Goal: Task Accomplishment & Management: Manage account settings

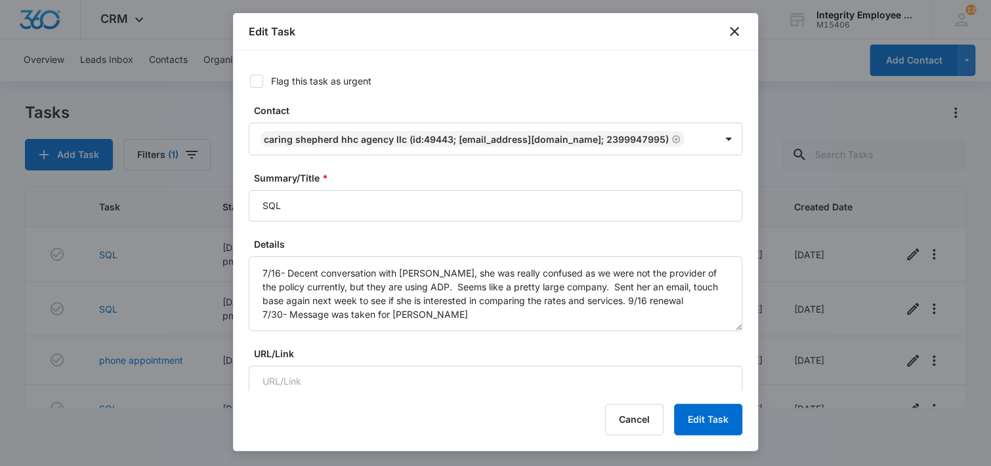
scroll to position [324, 0]
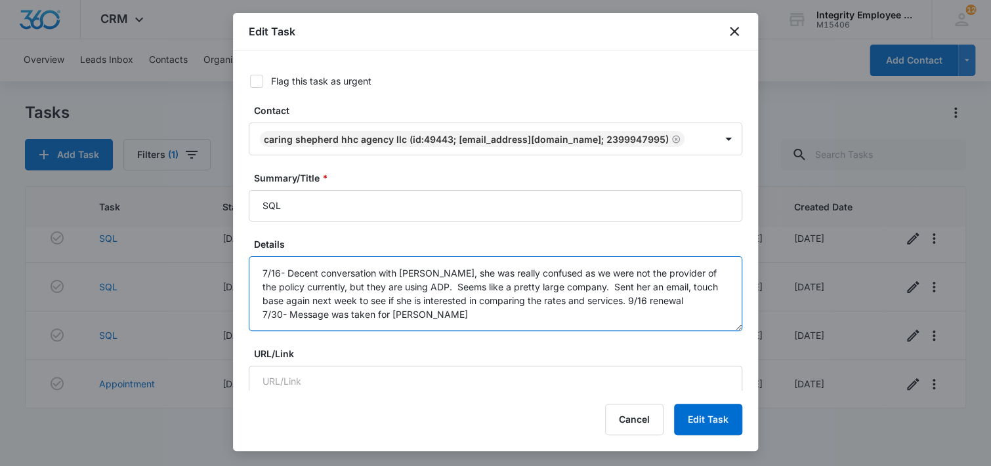
click at [479, 318] on textarea "7/16- Decent conversation with [PERSON_NAME], she was really confused as we wer…" at bounding box center [495, 294] width 493 height 75
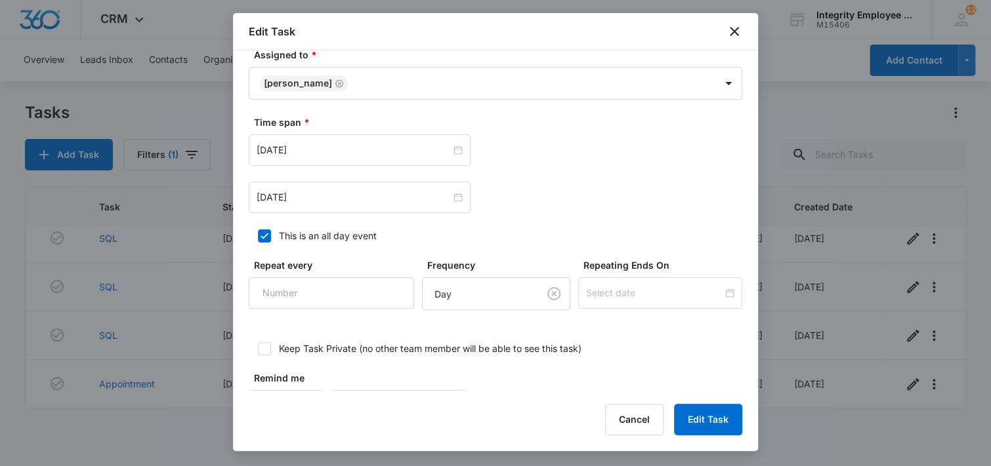
scroll to position [751, 0]
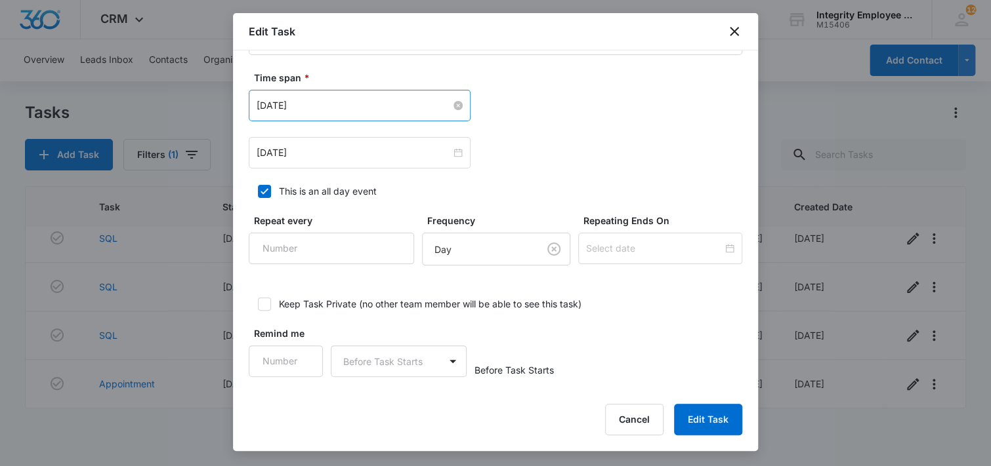
click at [341, 105] on input "[DATE]" at bounding box center [354, 105] width 194 height 14
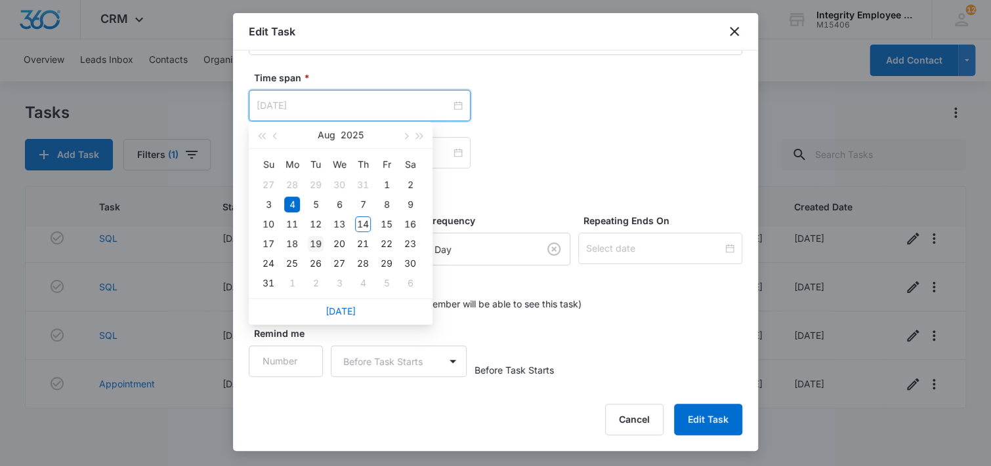
type input "[DATE]"
click at [316, 243] on div "19" at bounding box center [316, 244] width 16 height 16
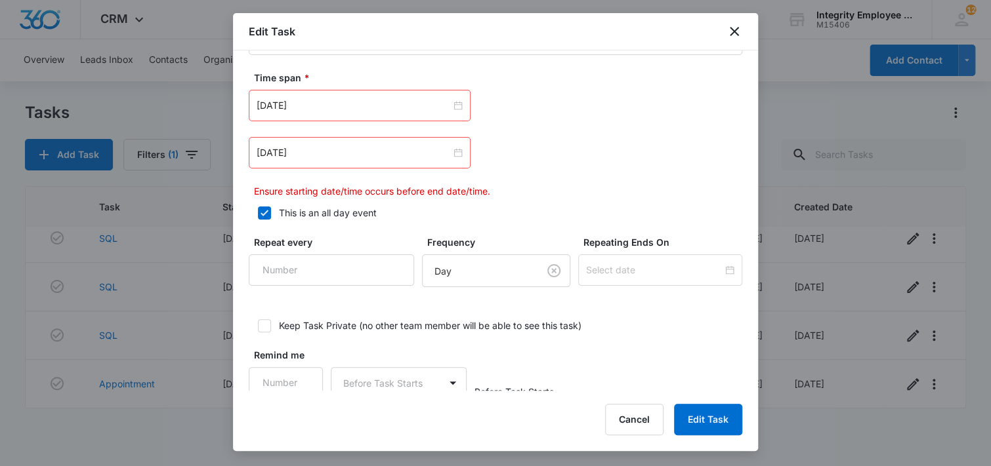
click at [342, 159] on div "[DATE]" at bounding box center [360, 152] width 222 height 31
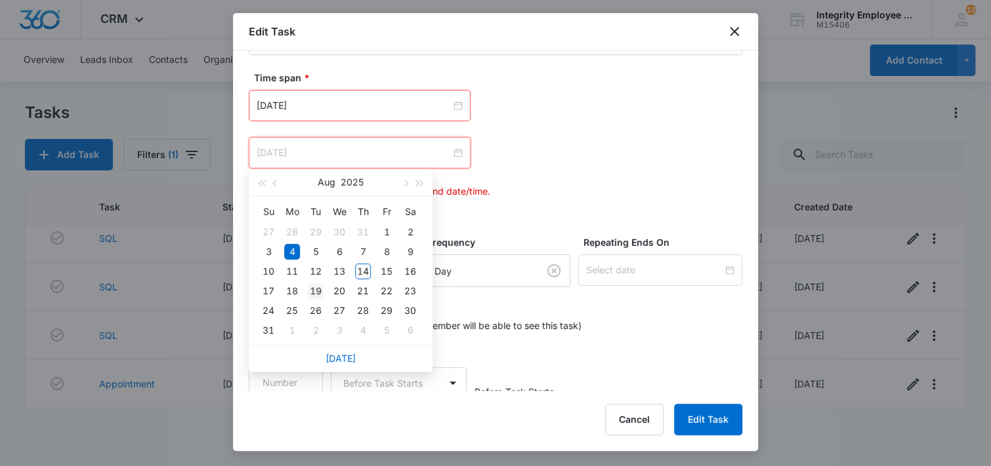
type input "[DATE]"
click at [316, 289] on div "19" at bounding box center [316, 291] width 16 height 16
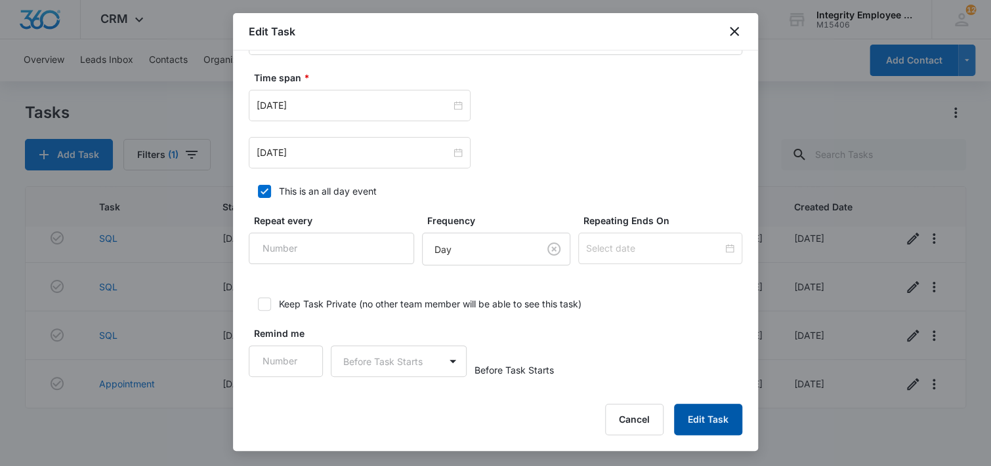
click at [711, 424] on button "Edit Task" at bounding box center [708, 419] width 68 height 31
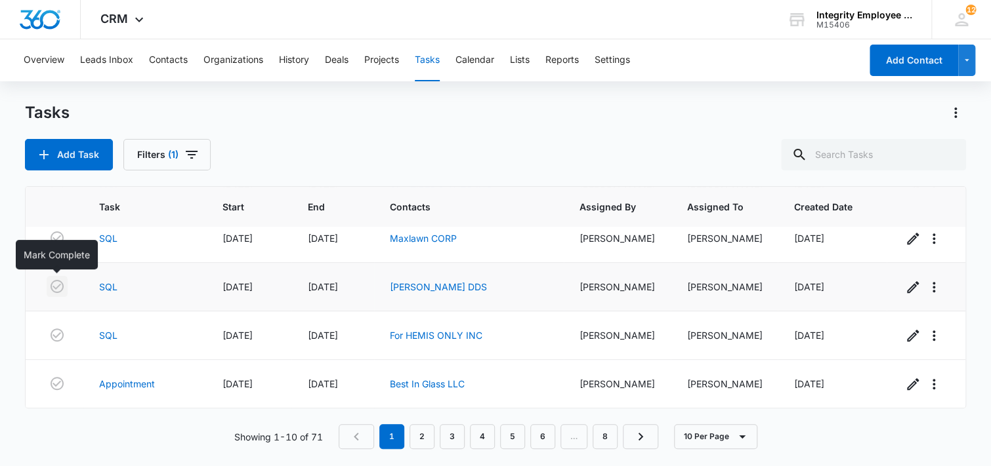
click at [58, 284] on icon "button" at bounding box center [57, 286] width 13 height 13
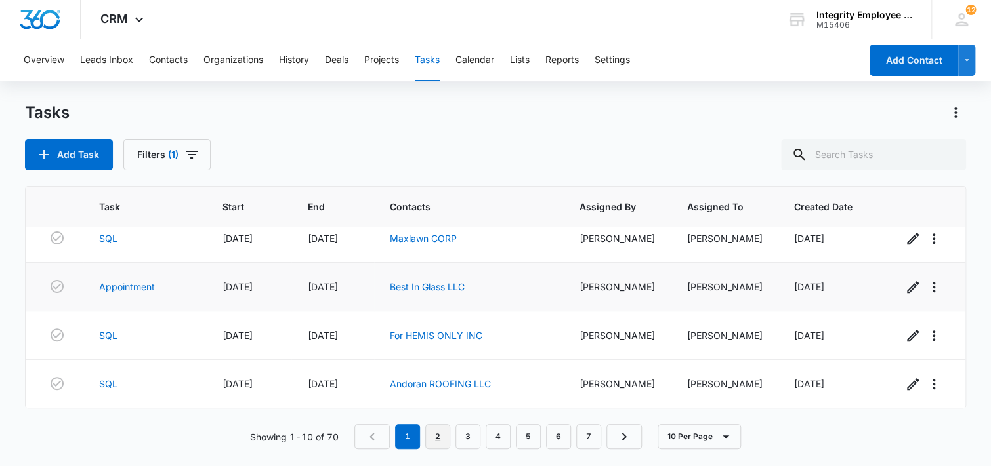
click at [437, 433] on link "2" at bounding box center [437, 436] width 25 height 25
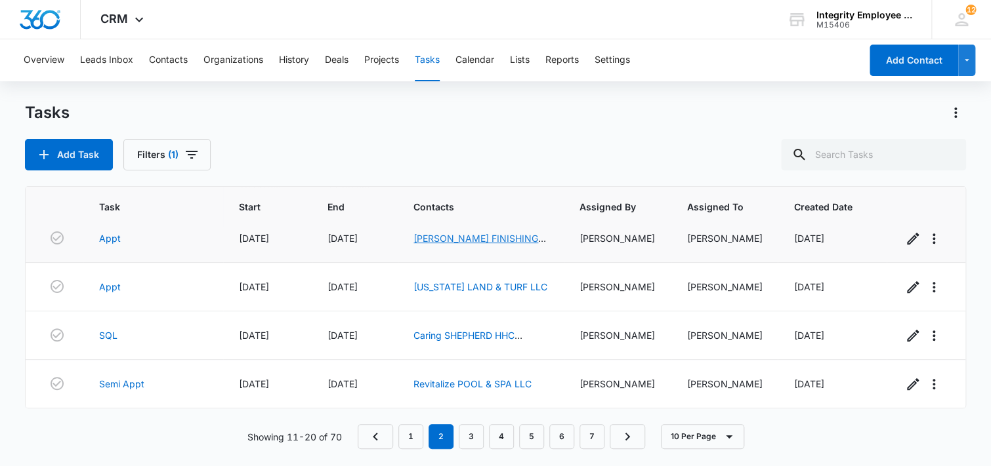
click at [468, 244] on link "[PERSON_NAME] FINISHING SERVICES LLC" at bounding box center [479, 245] width 133 height 25
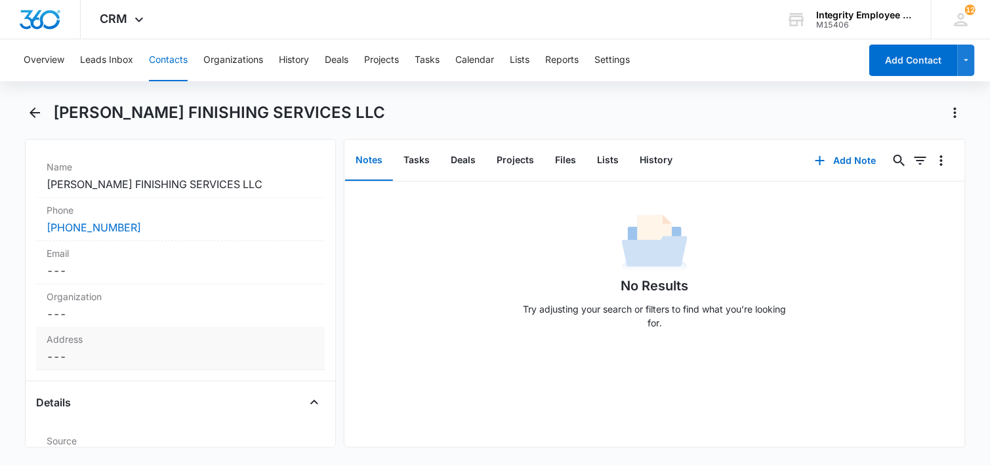
scroll to position [197, 0]
